Goal: Find specific page/section: Find specific page/section

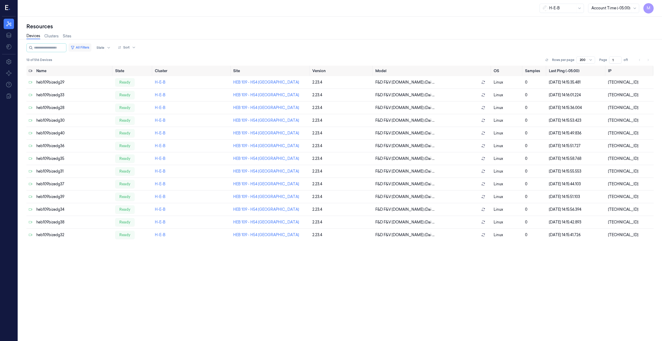
click at [90, 47] on button "All Filters" at bounding box center [79, 47] width 23 height 8
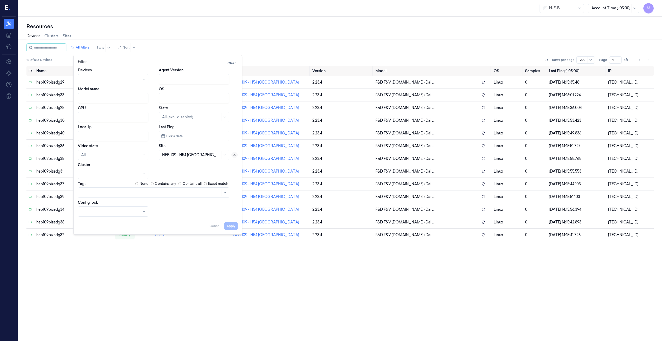
click at [234, 156] on icon at bounding box center [235, 155] width 4 height 4
click at [204, 155] on div at bounding box center [191, 154] width 58 height 5
type input "564"
click at [232, 229] on button "Apply" at bounding box center [230, 226] width 13 height 8
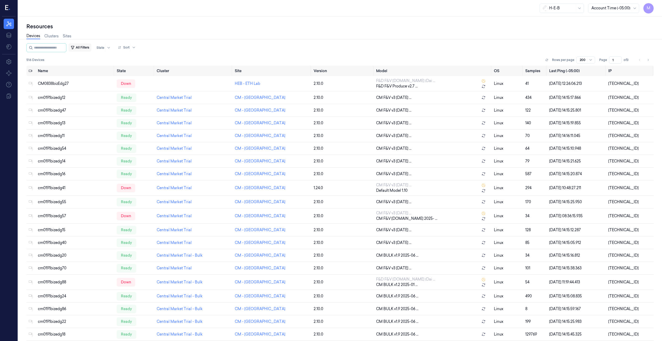
click at [87, 48] on button "All Filters" at bounding box center [79, 47] width 23 height 8
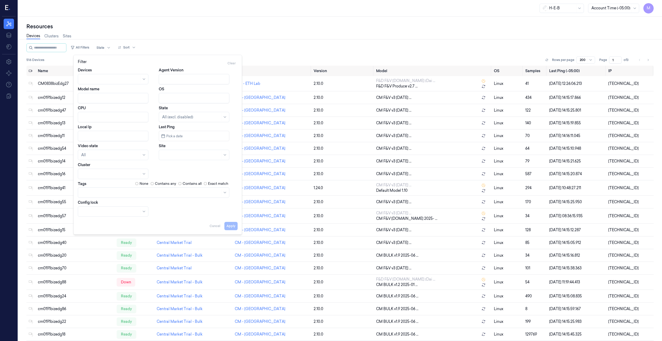
click at [98, 136] on input "Local Ip" at bounding box center [113, 136] width 71 height 10
paste input "10.56.42"
click at [233, 226] on button "Apply" at bounding box center [230, 226] width 13 height 8
type input "10.56.42"
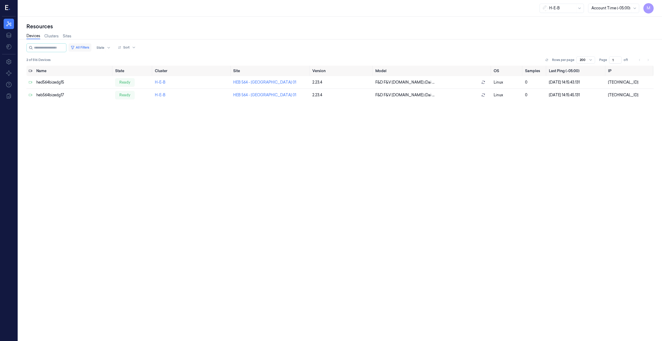
click at [90, 47] on button "All Filters" at bounding box center [79, 47] width 23 height 8
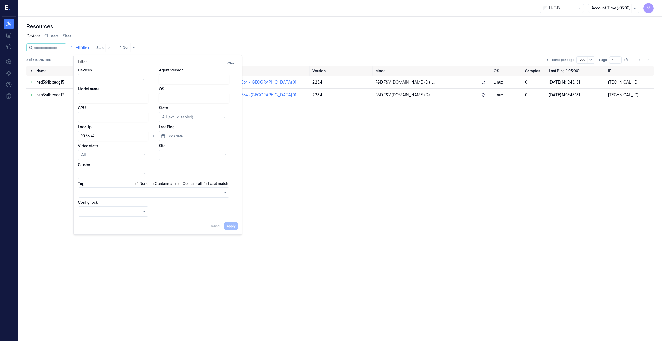
click at [122, 136] on input "Local Ip" at bounding box center [113, 136] width 71 height 10
drag, startPoint x: 116, startPoint y: 136, endPoint x: 73, endPoint y: 136, distance: 43.6
click at [73, 136] on body "M Resources Data Settings About Support Documentation H-E-B Account Time (-05:0…" at bounding box center [331, 170] width 662 height 341
paste input "10.56.4210.59.42"
type input "10.56.4210.59.42"
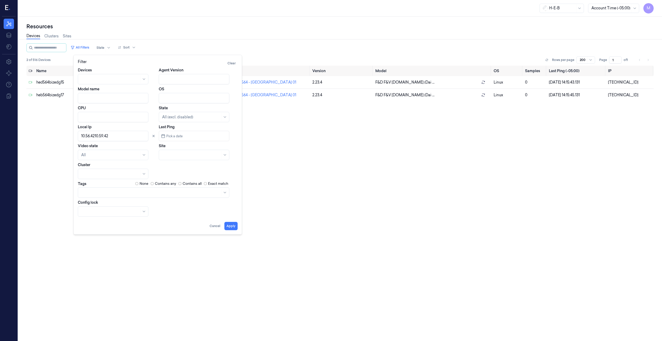
drag, startPoint x: 116, startPoint y: 136, endPoint x: 80, endPoint y: 138, distance: 35.6
click at [80, 138] on input "Local Ip" at bounding box center [113, 136] width 71 height 10
paste input "10.59.42"
click at [229, 228] on button "Apply" at bounding box center [230, 226] width 13 height 8
type input "10.59.42"
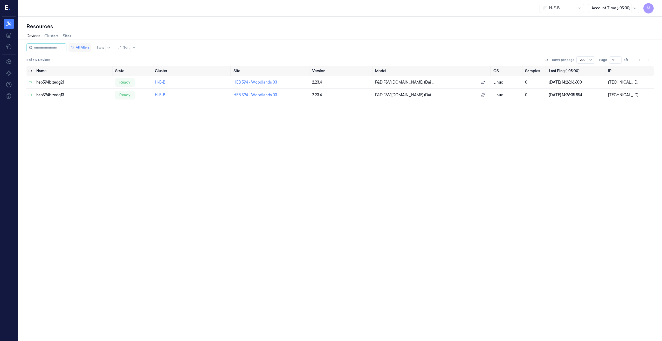
click at [85, 47] on button "All Filters" at bounding box center [79, 47] width 23 height 8
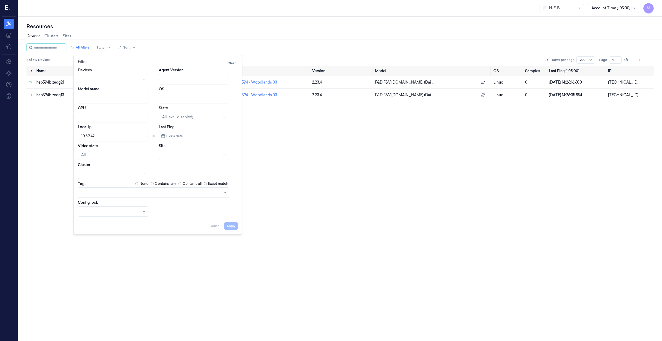
click at [117, 135] on input "Local Ip" at bounding box center [113, 136] width 71 height 10
drag, startPoint x: 100, startPoint y: 136, endPoint x: 81, endPoint y: 137, distance: 19.5
click at [81, 137] on input "Local Ip" at bounding box center [113, 136] width 71 height 10
paste input "10.69.82"
click at [227, 226] on button "Apply" at bounding box center [230, 226] width 13 height 8
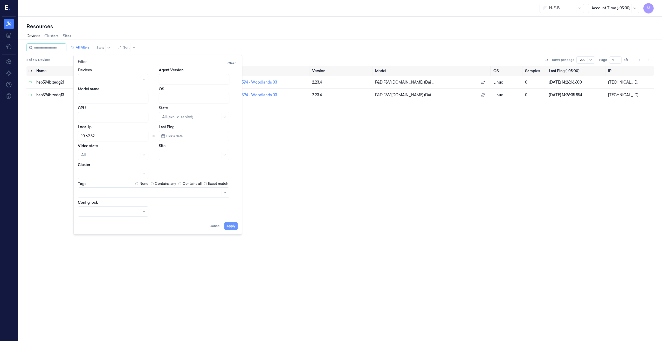
type input "10.69.82"
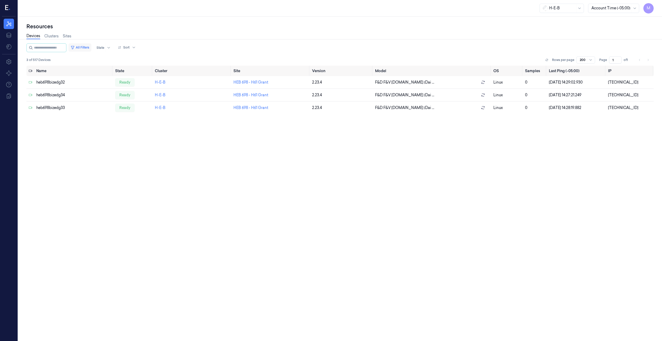
click at [81, 47] on button "All Filters" at bounding box center [79, 47] width 23 height 8
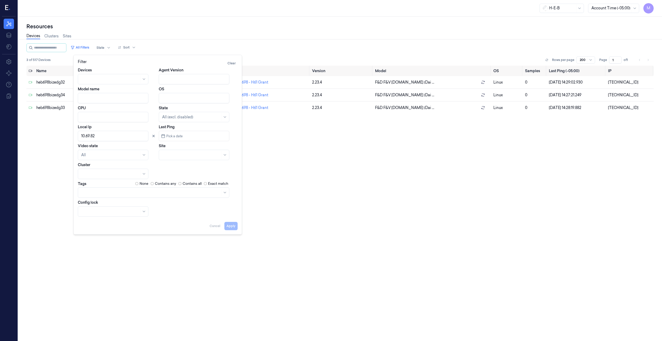
click at [96, 136] on input "Local Ip" at bounding box center [113, 136] width 71 height 10
drag, startPoint x: 97, startPoint y: 136, endPoint x: 75, endPoint y: 137, distance: 22.6
click at [75, 137] on div "Devices Agent Version Model name OS CPU State All (excl. disabled) Local Ip Las…" at bounding box center [158, 142] width 168 height 150
paste input "10.73.72"
click at [229, 228] on button "Apply" at bounding box center [230, 226] width 13 height 8
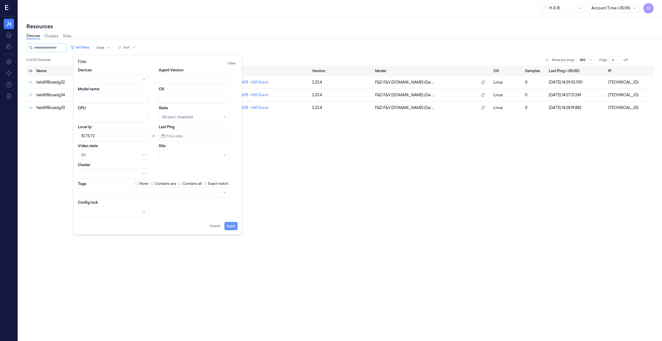
type input "10.73.72"
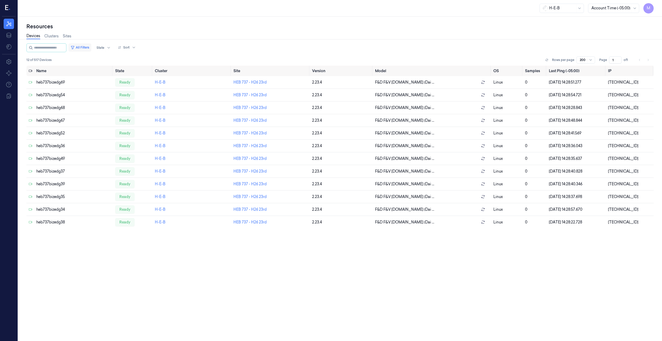
click at [80, 47] on button "All Filters" at bounding box center [79, 47] width 23 height 8
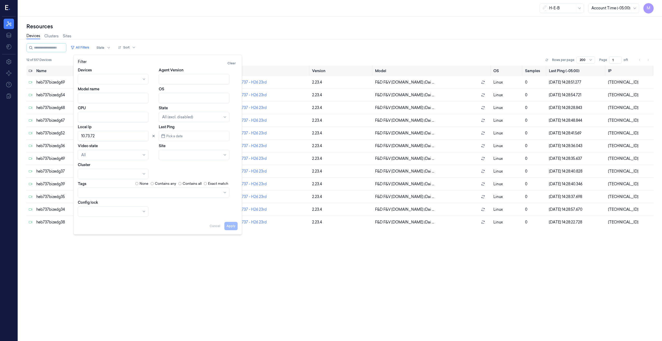
click at [112, 139] on input "Local Ip" at bounding box center [113, 136] width 71 height 10
drag, startPoint x: 102, startPoint y: 136, endPoint x: 77, endPoint y: 136, distance: 24.6
click at [77, 136] on div "Devices Agent Version Model name OS CPU State All (excl. disabled) Local Ip Las…" at bounding box center [158, 142] width 168 height 150
paste input "10.73.82"
click at [229, 227] on button "Apply" at bounding box center [230, 226] width 13 height 8
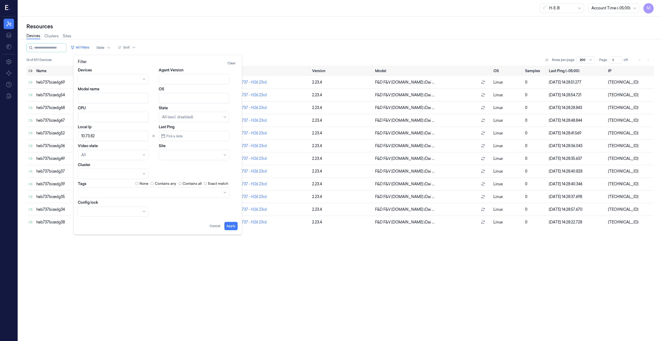
type input "10.73.82"
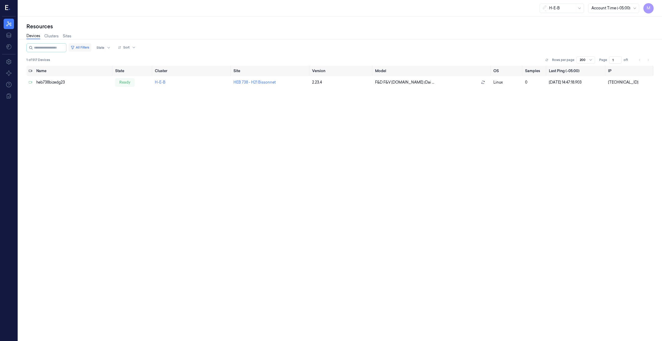
click at [88, 47] on button "All Filters" at bounding box center [79, 47] width 23 height 8
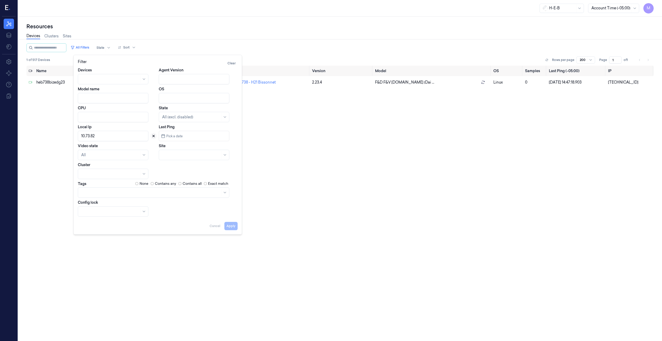
click at [155, 138] on button at bounding box center [153, 136] width 6 height 6
click at [170, 157] on div at bounding box center [191, 154] width 58 height 5
type input "28"
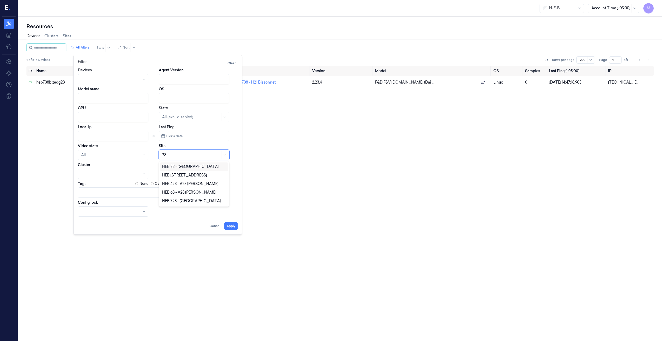
click at [186, 167] on div "HEB 28 - [GEOGRAPHIC_DATA]" at bounding box center [190, 166] width 57 height 5
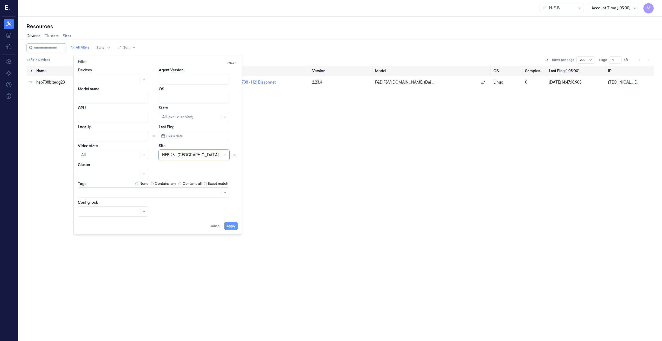
click at [230, 227] on button "Apply" at bounding box center [230, 226] width 13 height 8
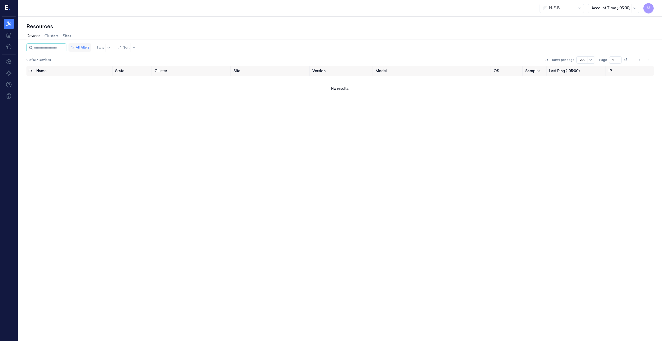
click at [80, 46] on button "All Filters" at bounding box center [79, 47] width 23 height 8
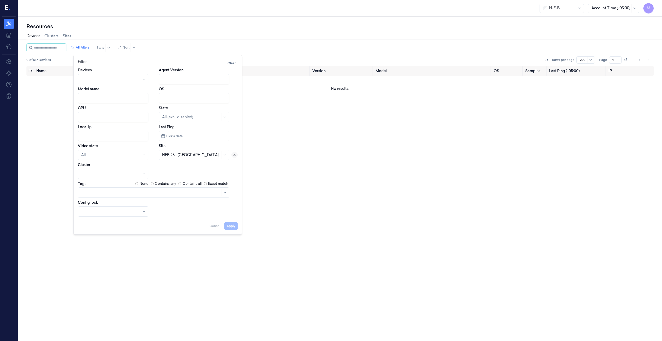
click at [233, 154] on icon at bounding box center [235, 155] width 4 height 4
click at [191, 154] on div at bounding box center [188, 154] width 52 height 5
type input "257"
click at [189, 166] on div "HEB 257 - [GEOGRAPHIC_DATA]" at bounding box center [191, 166] width 59 height 5
click at [232, 224] on button "Apply" at bounding box center [230, 226] width 13 height 8
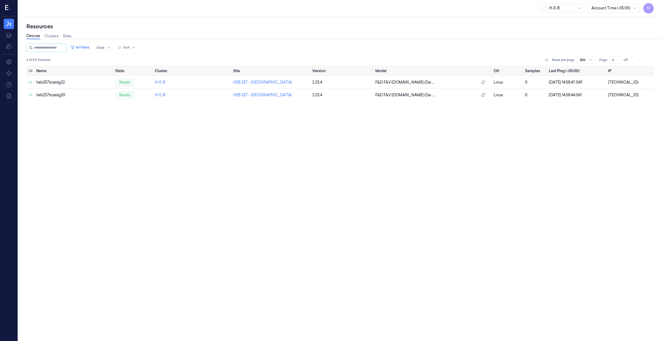
drag, startPoint x: 89, startPoint y: 47, endPoint x: 106, endPoint y: 57, distance: 19.4
click at [105, 56] on div "All Filters State Sort 2 of 517 Devices Rows per page 200 Page 1 of 1" at bounding box center [339, 54] width 627 height 22
click at [84, 47] on button "All Filters" at bounding box center [79, 47] width 23 height 8
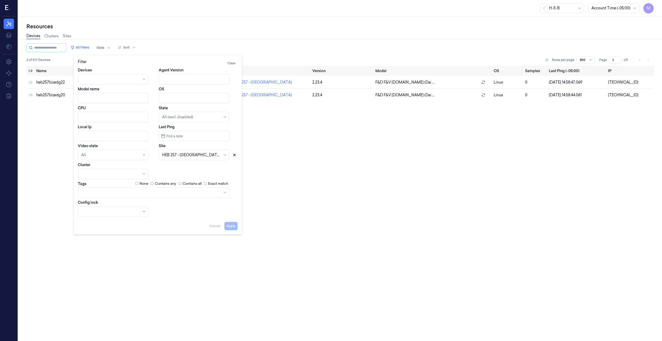
click at [234, 156] on icon at bounding box center [235, 155] width 4 height 4
click at [201, 153] on div at bounding box center [188, 154] width 52 height 5
type input "339"
click at [199, 167] on div "HEB 339 - [GEOGRAPHIC_DATA]" at bounding box center [194, 166] width 64 height 5
click at [237, 228] on button "Apply" at bounding box center [230, 226] width 13 height 8
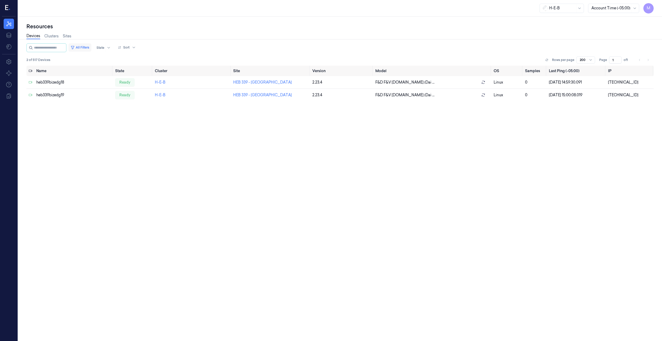
click at [89, 47] on button "All Filters" at bounding box center [79, 47] width 23 height 8
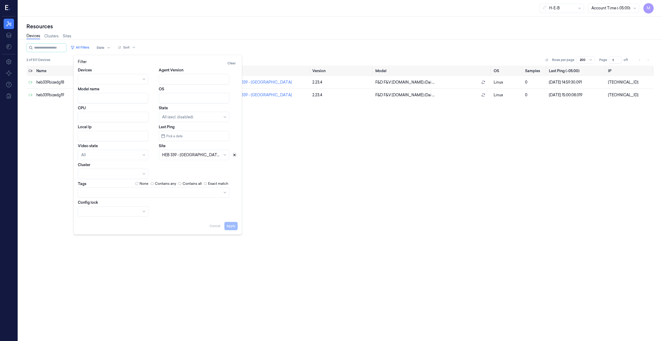
click at [234, 156] on icon at bounding box center [235, 155] width 2 height 2
click at [183, 156] on div at bounding box center [191, 154] width 58 height 5
type input "543"
click at [195, 168] on div "HEB 543 - [GEOGRAPHIC_DATA] 01" at bounding box center [193, 166] width 63 height 5
click at [233, 226] on button "Apply" at bounding box center [230, 226] width 13 height 8
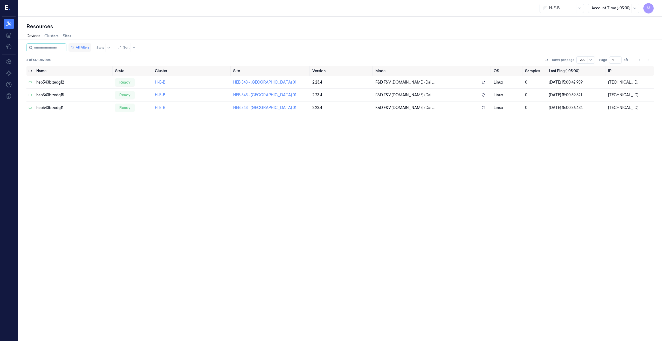
click at [82, 47] on button "All Filters" at bounding box center [79, 47] width 23 height 8
drag, startPoint x: 92, startPoint y: 44, endPoint x: 88, endPoint y: 45, distance: 3.2
click at [91, 44] on button "All Filters" at bounding box center [79, 47] width 23 height 8
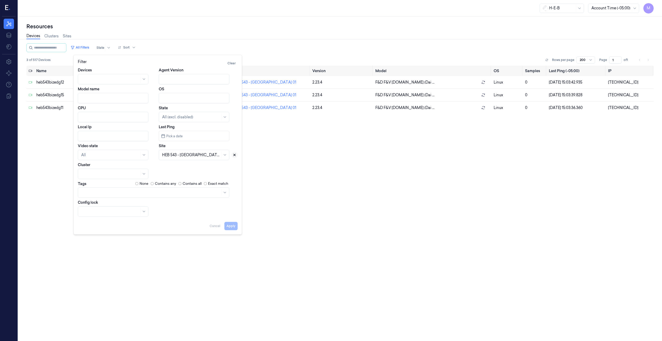
click at [233, 155] on icon at bounding box center [235, 155] width 4 height 4
click at [198, 155] on div at bounding box center [188, 154] width 52 height 5
type input "594"
click at [201, 168] on div "HEB 594 - Woodlands 03" at bounding box center [184, 166] width 44 height 5
click at [231, 223] on button "Apply" at bounding box center [230, 226] width 13 height 8
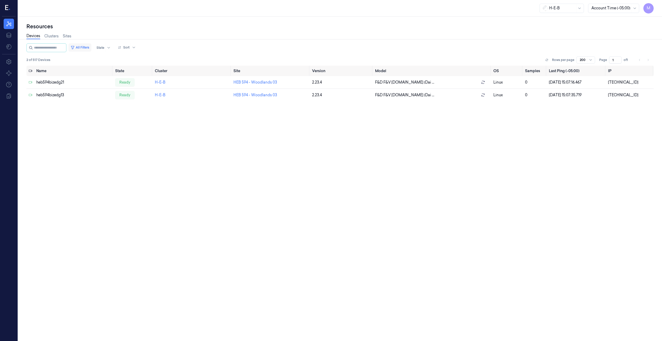
click at [85, 47] on button "All Filters" at bounding box center [79, 47] width 23 height 8
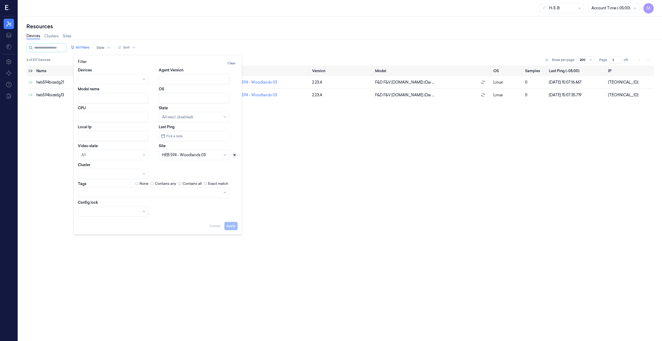
click at [234, 154] on icon at bounding box center [235, 155] width 2 height 2
click at [195, 156] on div at bounding box center [191, 154] width 58 height 5
type input "686"
click at [190, 168] on div "HEB 686 - Woodlands 05" at bounding box center [184, 166] width 44 height 5
click at [232, 227] on button "Apply" at bounding box center [230, 226] width 13 height 8
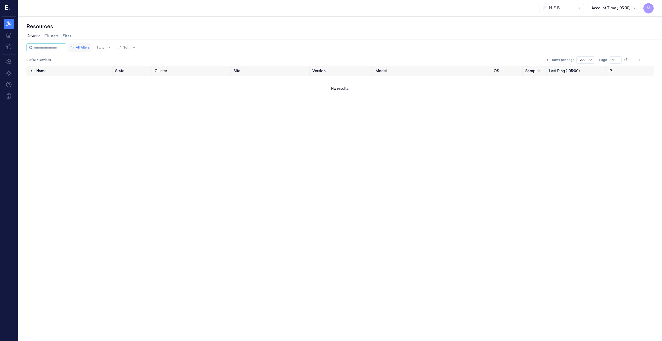
click at [84, 46] on button "All Filters" at bounding box center [79, 47] width 23 height 8
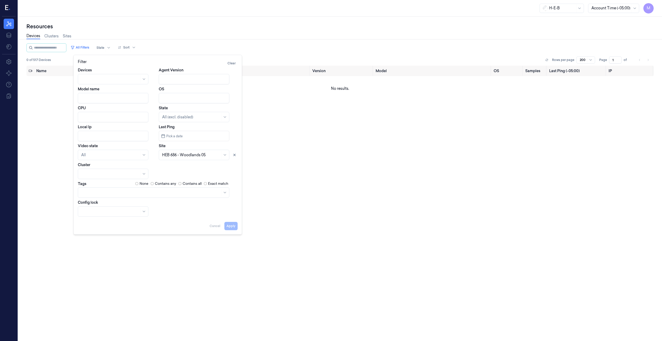
click at [102, 136] on input "Local Ip" at bounding box center [113, 136] width 71 height 10
paste input "10.68.62"
click at [234, 156] on icon at bounding box center [235, 155] width 2 height 2
click at [231, 229] on button "Apply" at bounding box center [230, 226] width 13 height 8
type input "10.68.62"
